Goal: Information Seeking & Learning: Learn about a topic

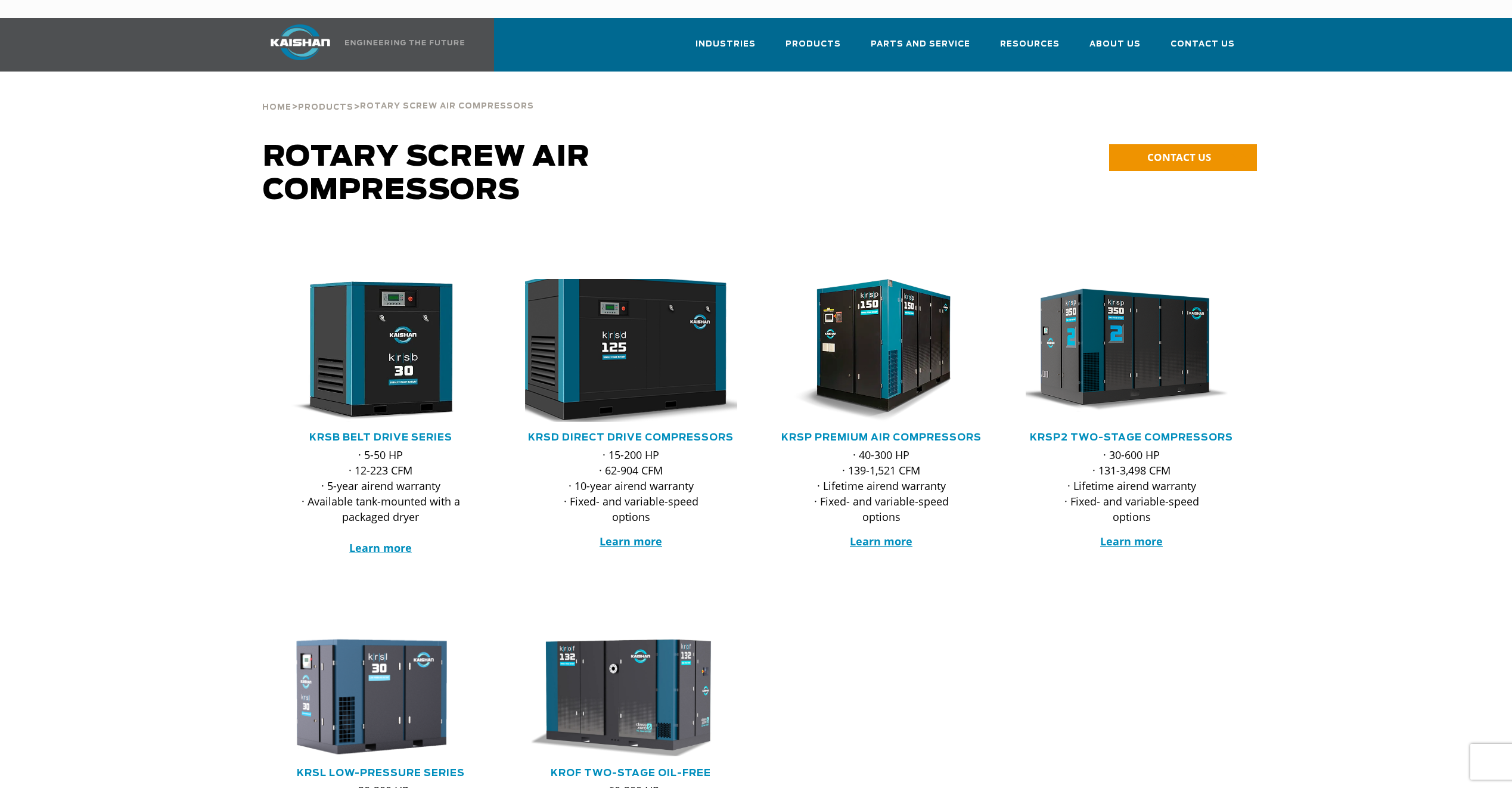
click at [651, 345] on img at bounding box center [621, 350] width 233 height 157
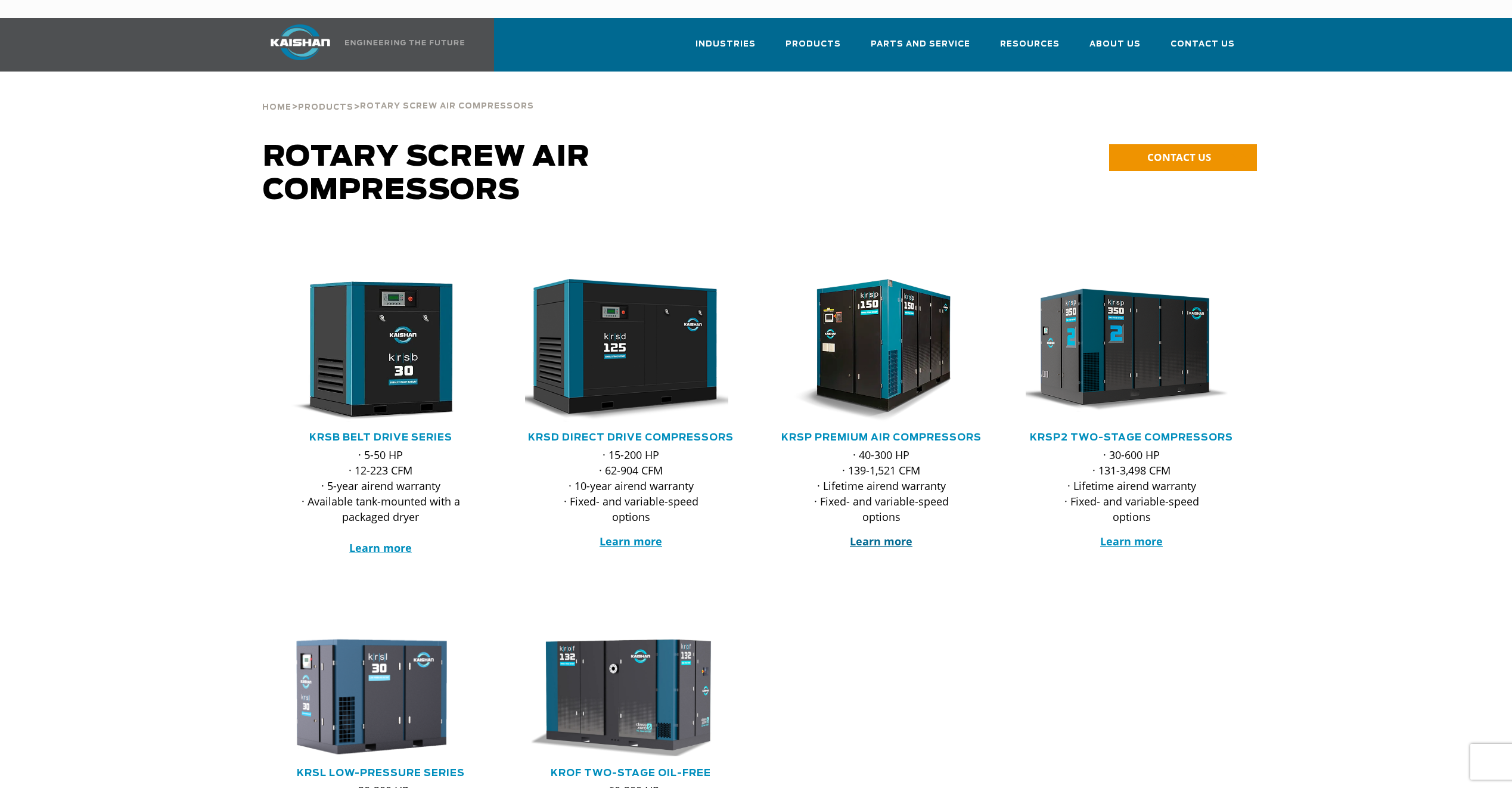
click at [880, 535] on strong "Learn more" at bounding box center [881, 542] width 62 height 15
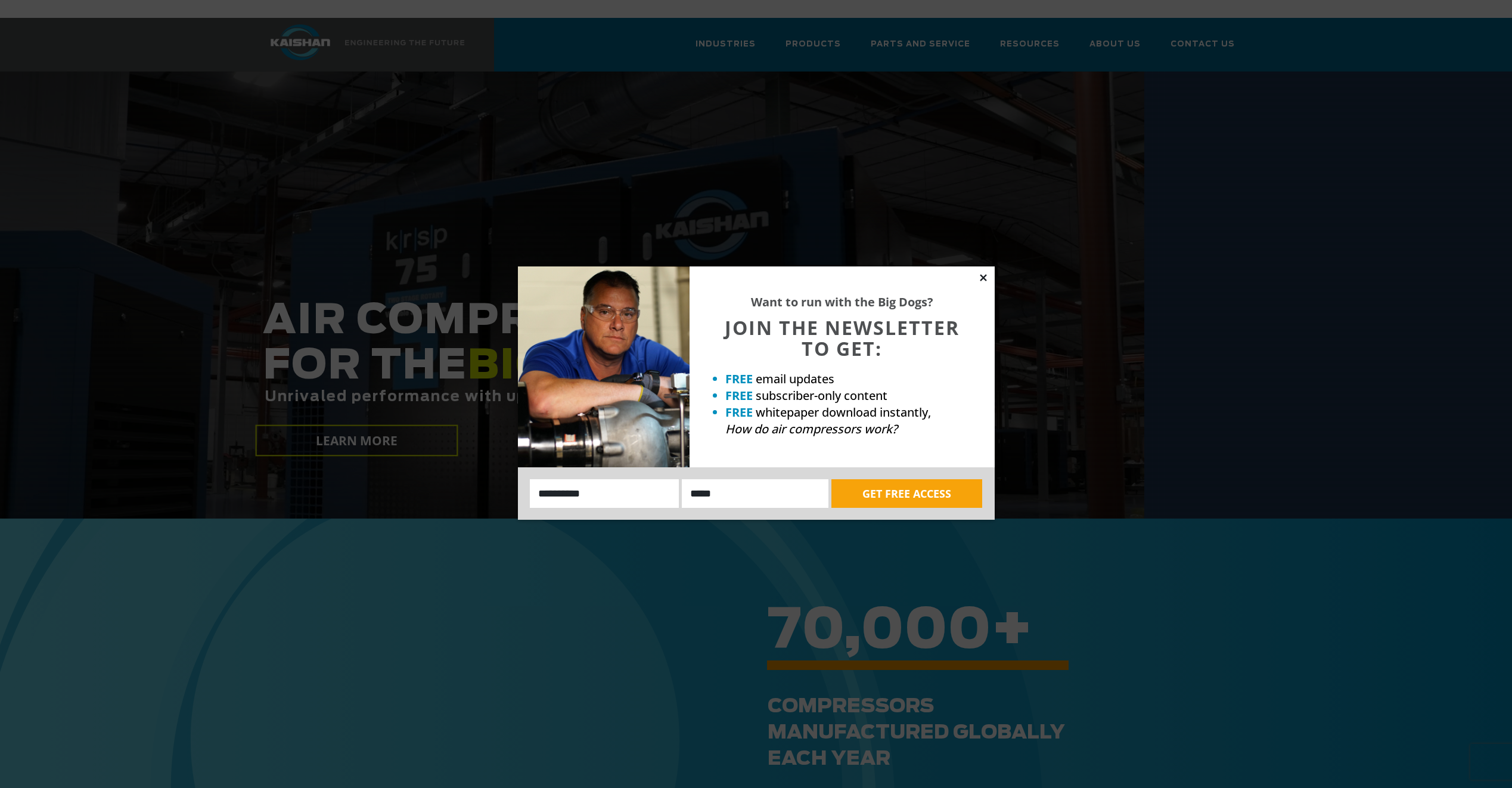
click at [983, 277] on icon at bounding box center [983, 277] width 7 height 7
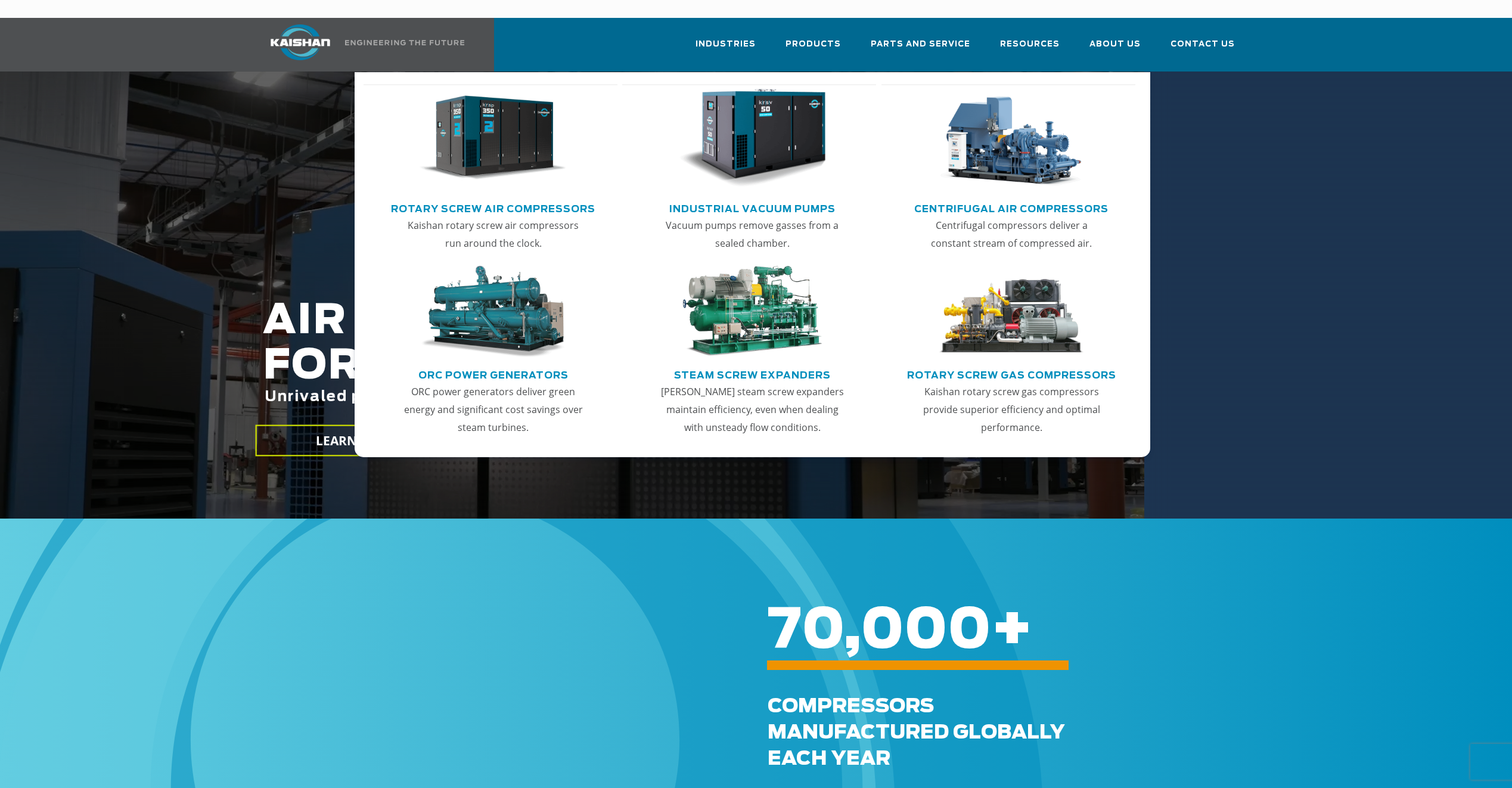
click at [515, 199] on link "Rotary Screw Air Compressors" at bounding box center [493, 207] width 205 height 18
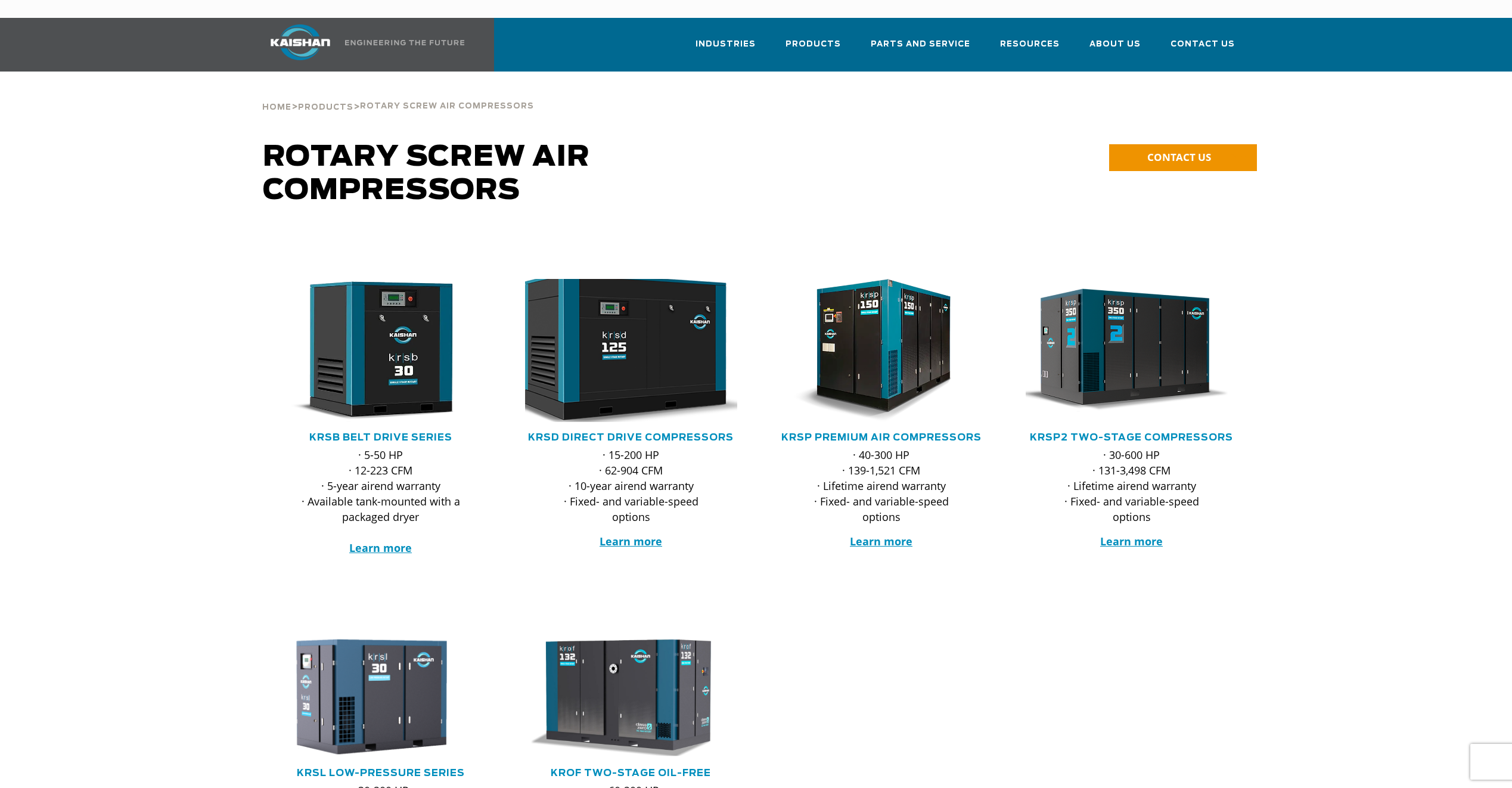
click at [618, 332] on img at bounding box center [621, 350] width 233 height 157
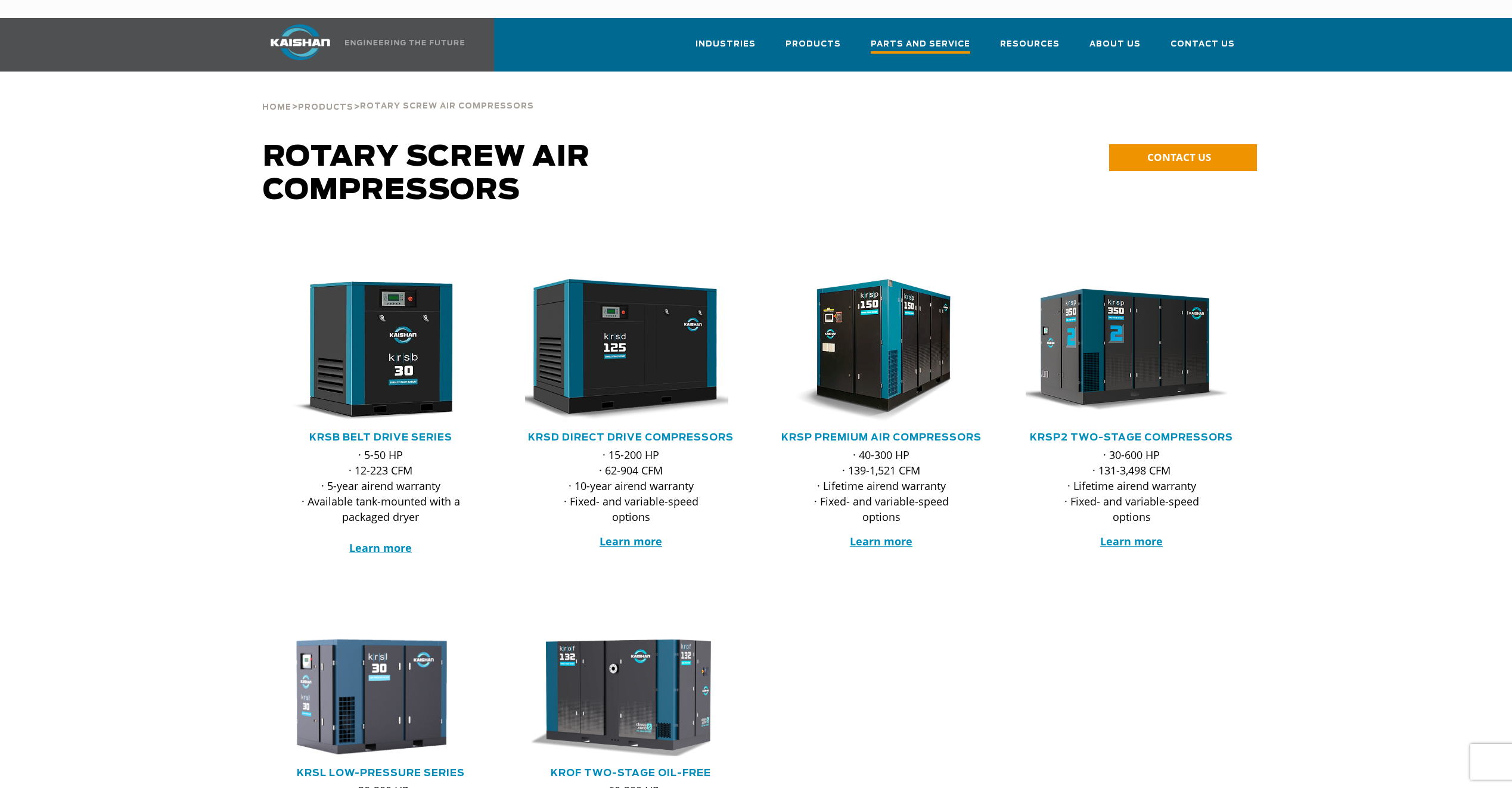
click at [961, 38] on span "Parts and Service" at bounding box center [920, 45] width 99 height 16
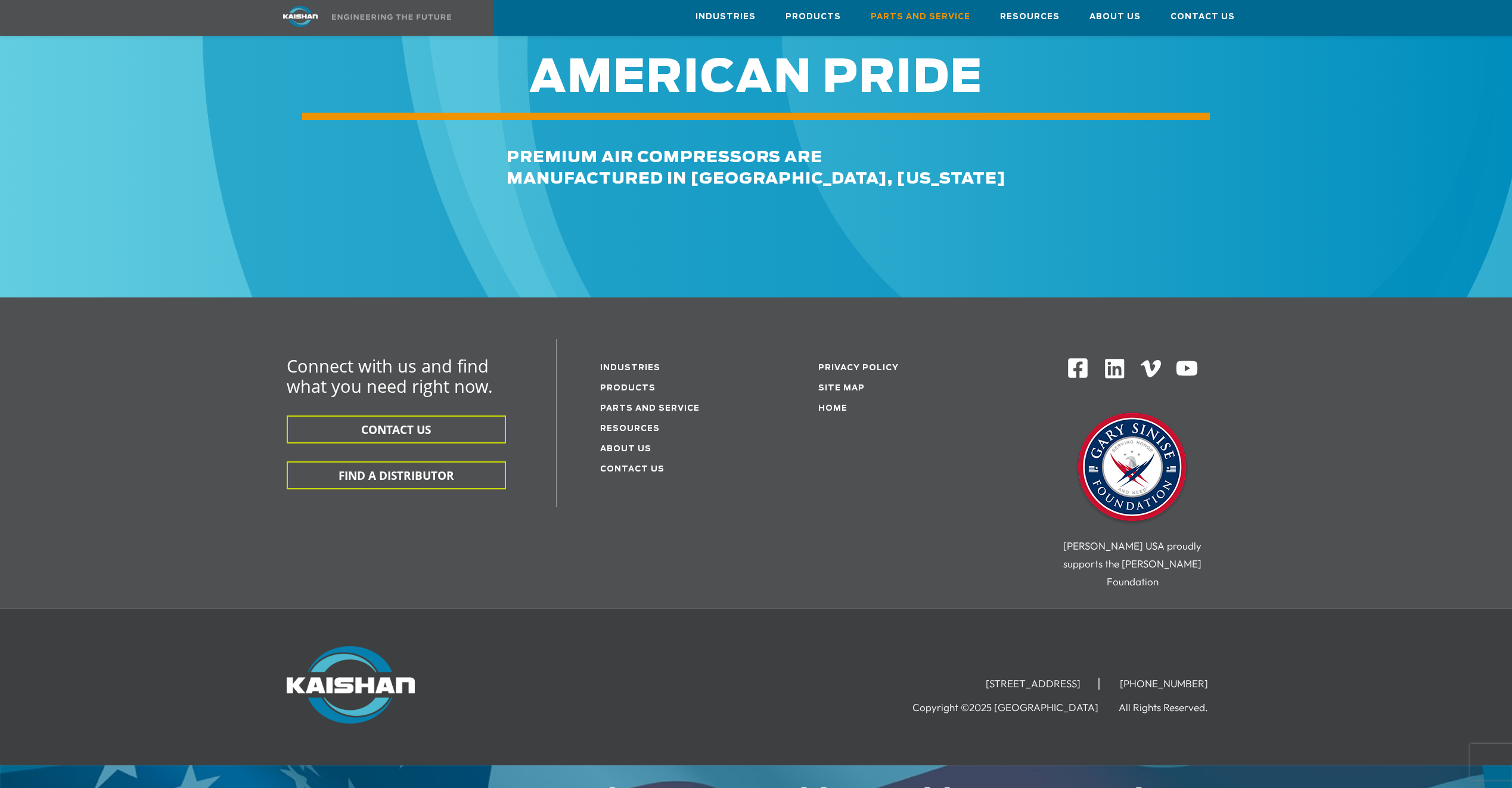
scroll to position [1375, 0]
